Goal: Information Seeking & Learning: Learn about a topic

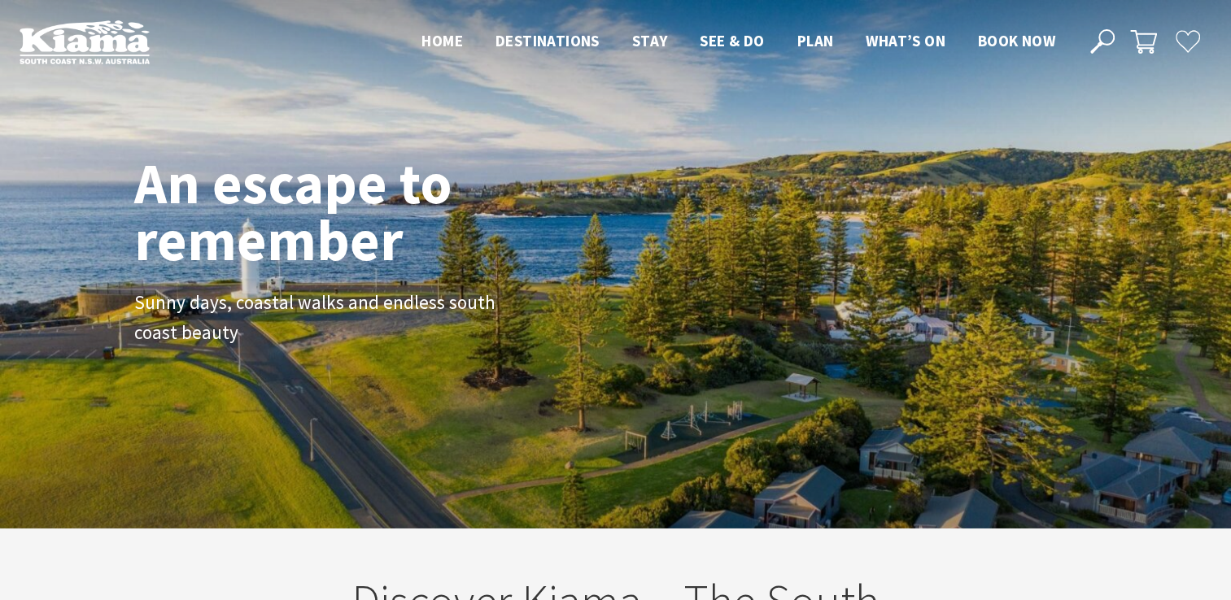
scroll to position [276, 1243]
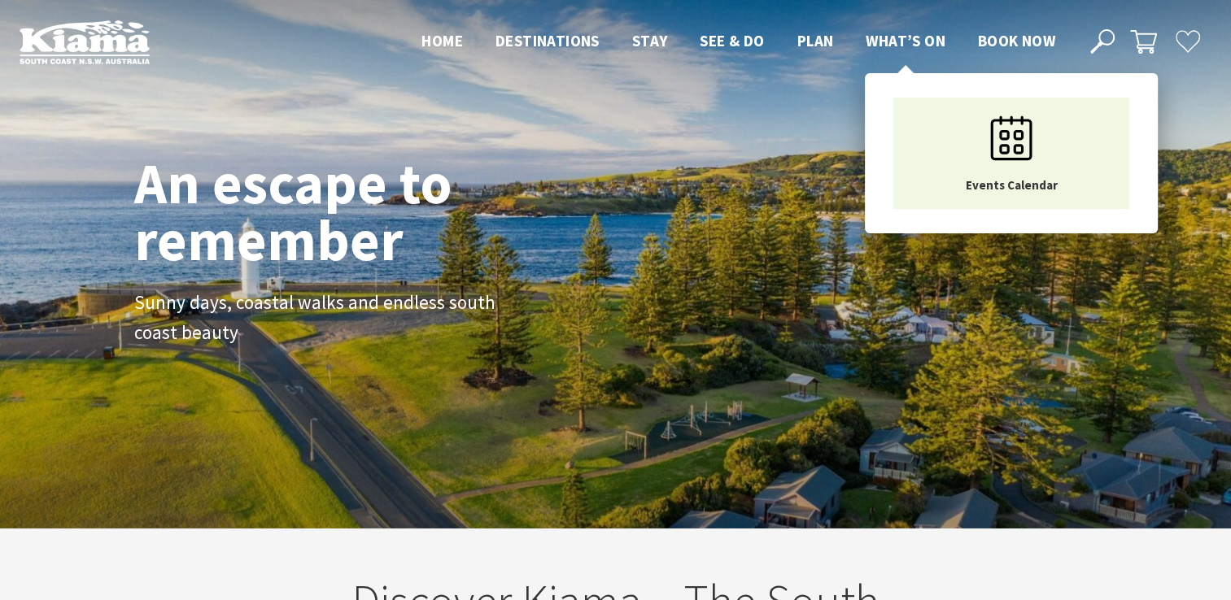
click at [912, 34] on span "What’s On" at bounding box center [905, 41] width 80 height 20
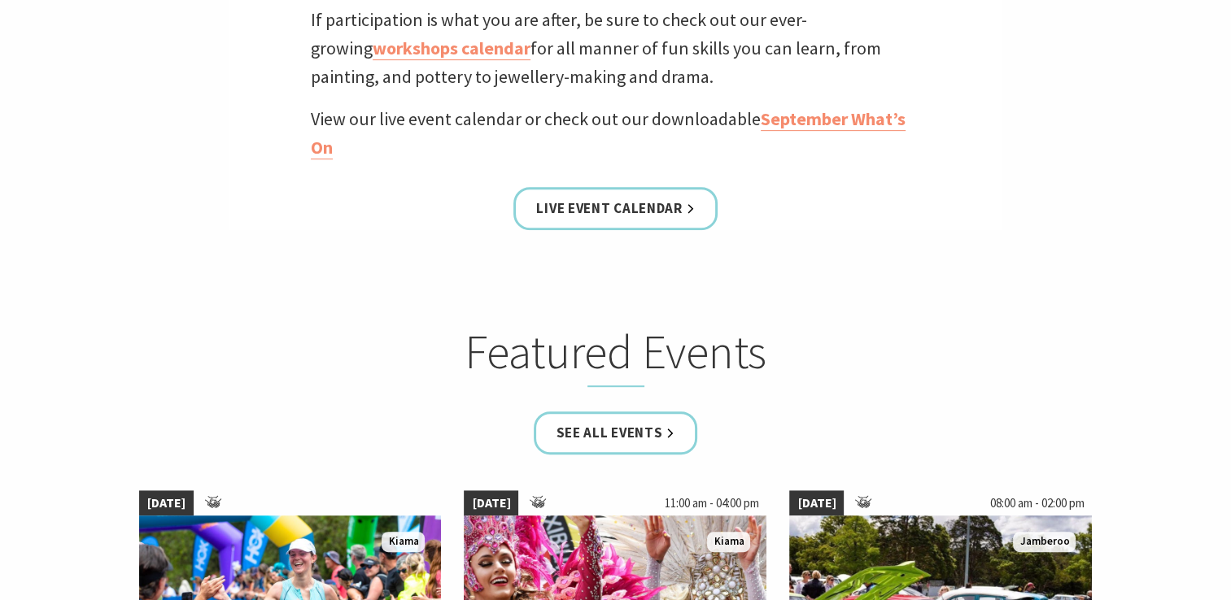
scroll to position [707, 0]
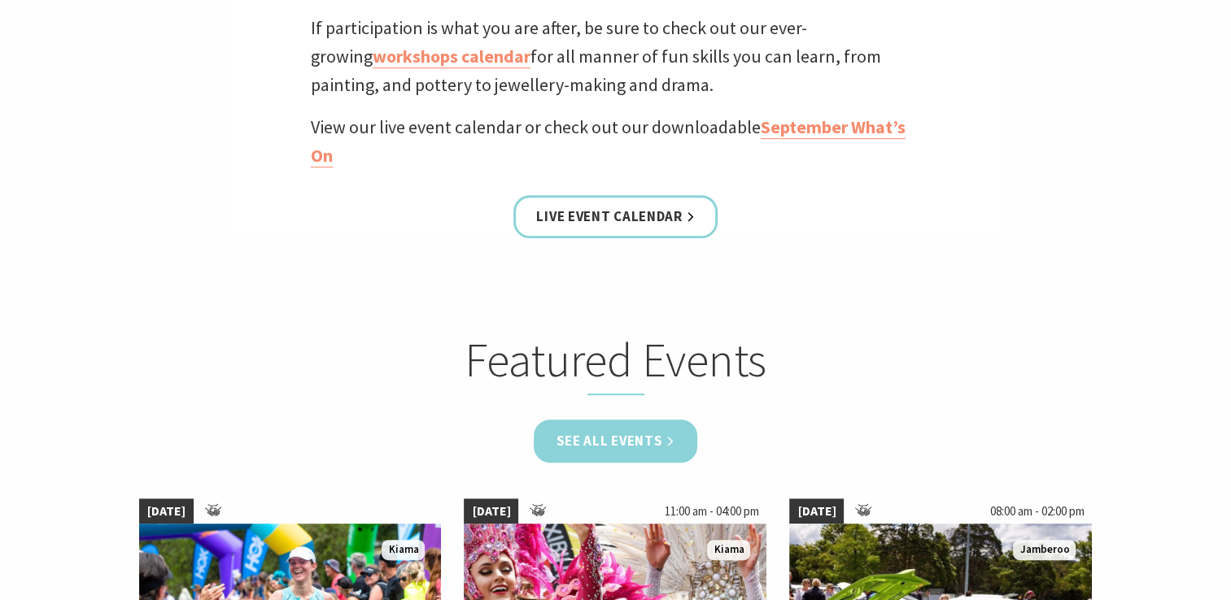
click at [593, 431] on link "See all Events" at bounding box center [616, 441] width 164 height 43
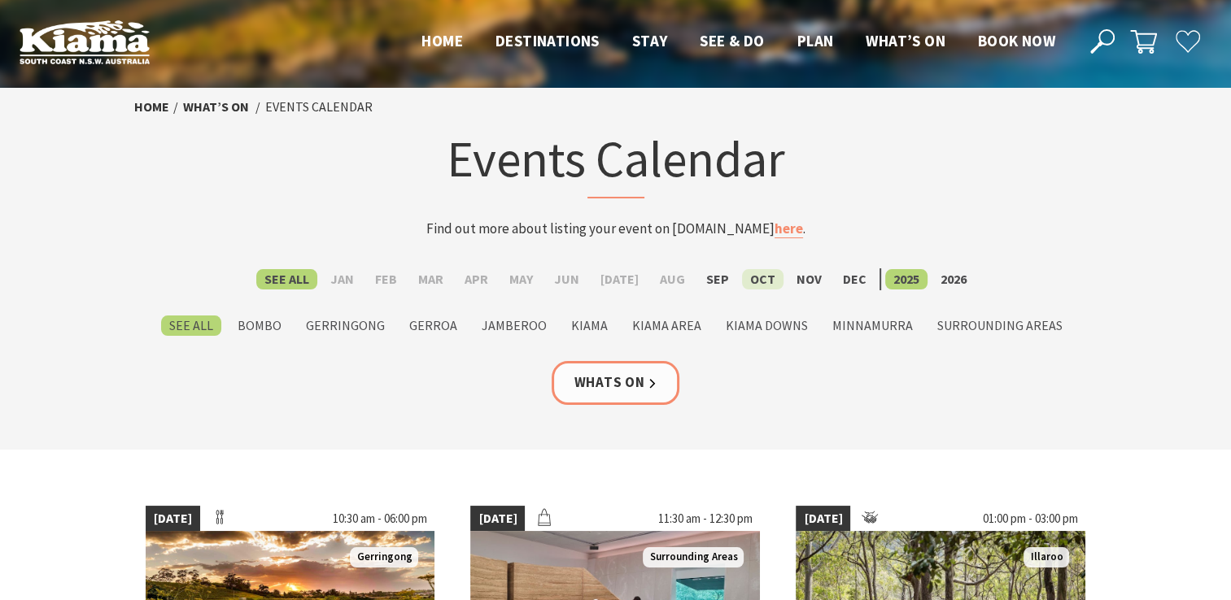
click at [753, 272] on label "Oct" at bounding box center [762, 279] width 41 height 20
click at [0, 0] on input "Oct" at bounding box center [0, 0] width 0 height 0
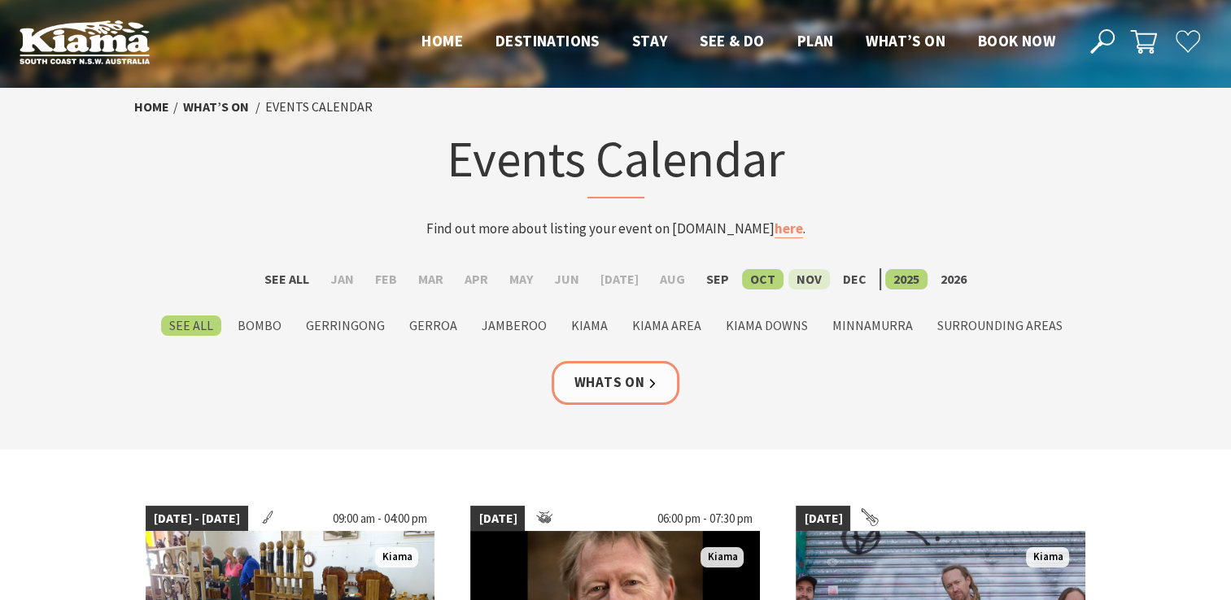
click at [795, 272] on label "Nov" at bounding box center [808, 279] width 41 height 20
click at [0, 0] on input "Nov" at bounding box center [0, 0] width 0 height 0
